Goal: Information Seeking & Learning: Find specific page/section

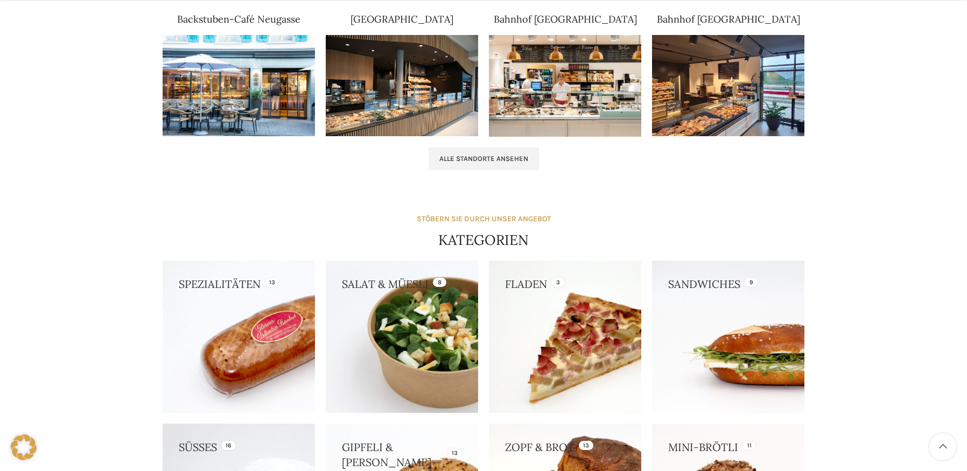
scroll to position [754, 0]
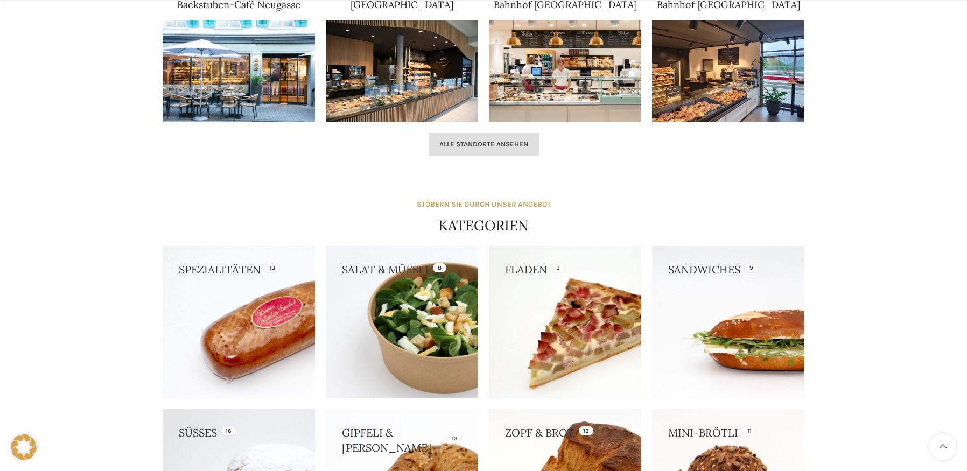
click at [485, 145] on span "Alle Standorte ansehen" at bounding box center [483, 144] width 89 height 9
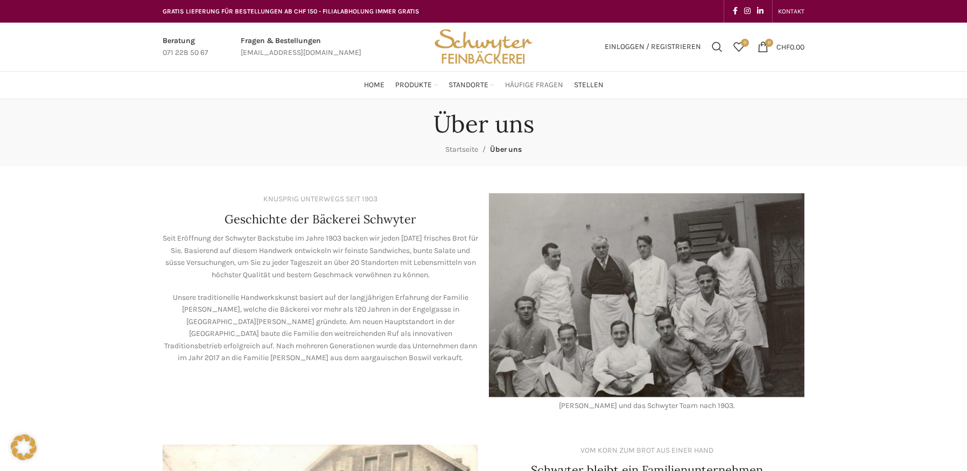
click at [543, 83] on span "Häufige Fragen" at bounding box center [534, 85] width 58 height 10
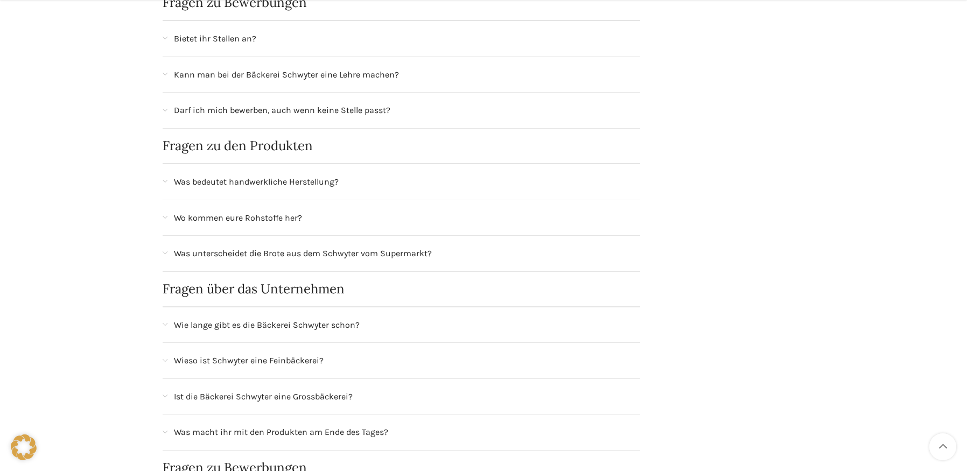
scroll to position [700, 0]
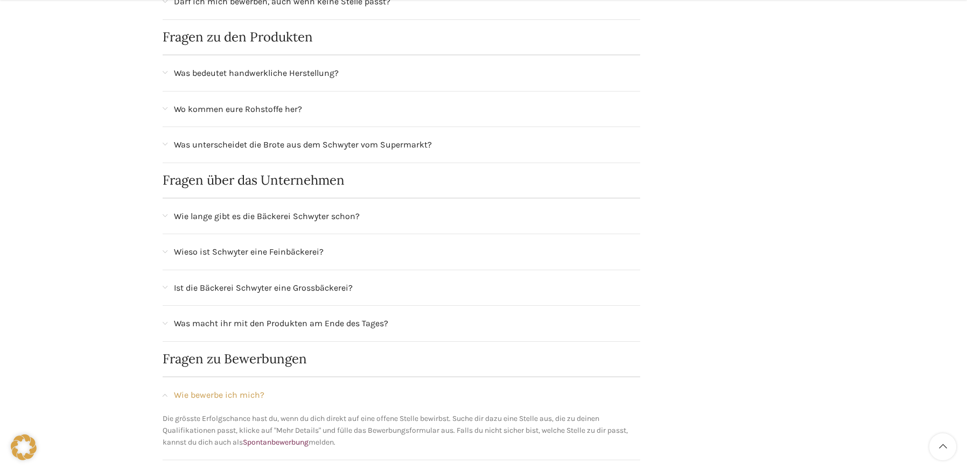
click at [278, 288] on span "Ist die Bäckerei Schwyter eine Grossbäckerei?" at bounding box center [263, 288] width 179 height 14
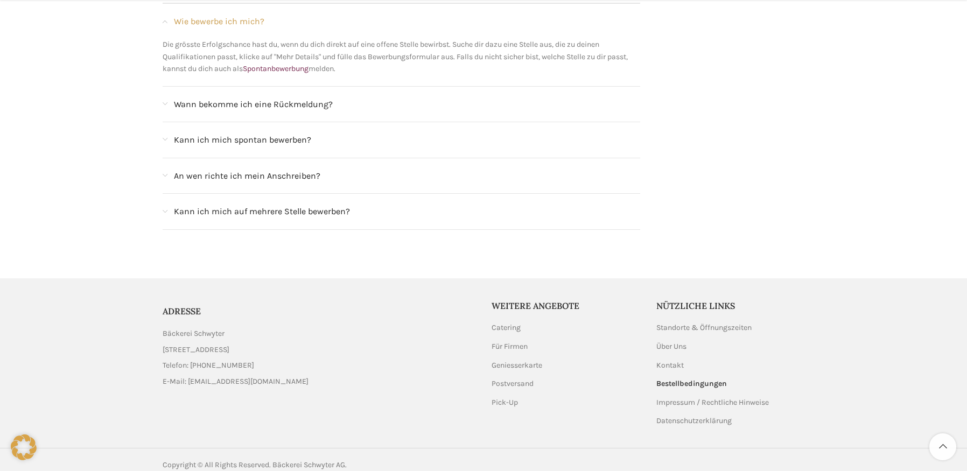
scroll to position [1180, 0]
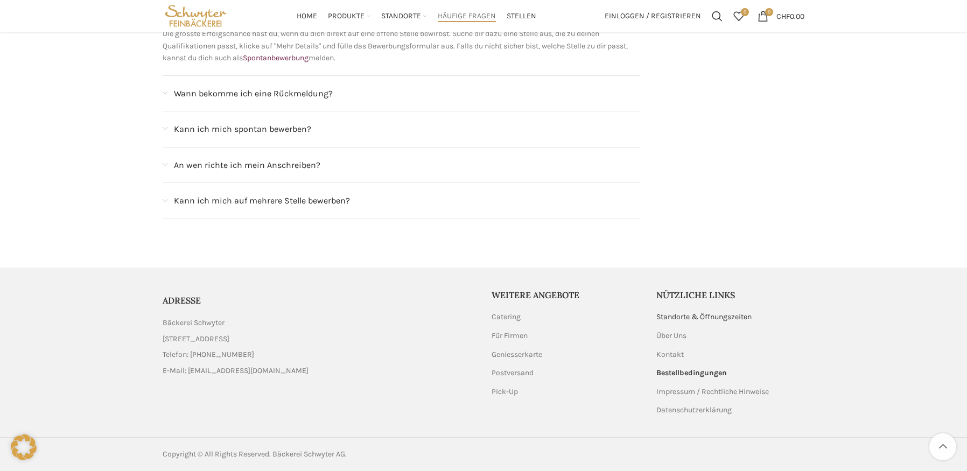
click at [700, 317] on link "Standorte & Öffnungszeiten" at bounding box center [704, 317] width 96 height 11
